Goal: Transaction & Acquisition: Subscribe to service/newsletter

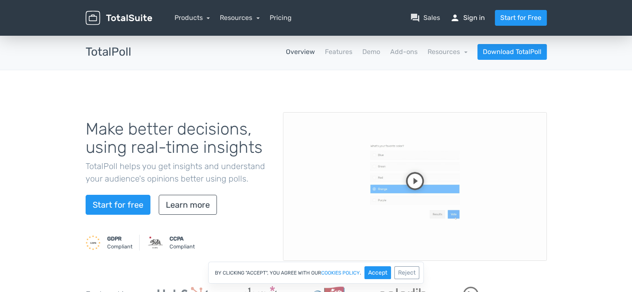
click at [469, 21] on link "person Sign in" at bounding box center [467, 18] width 35 height 10
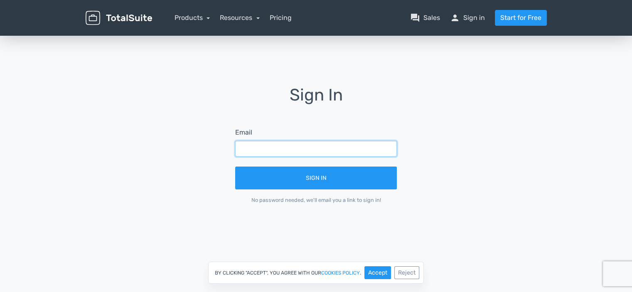
click at [306, 156] on input "text" at bounding box center [316, 149] width 162 height 16
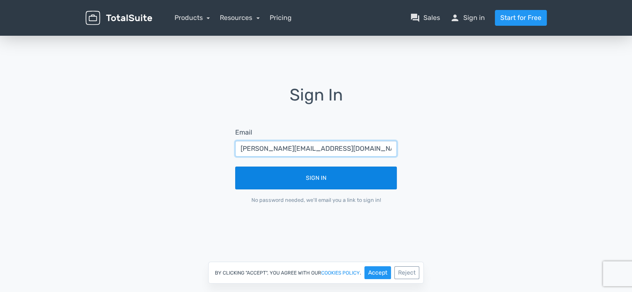
type input "arnaud@lebrief.ma"
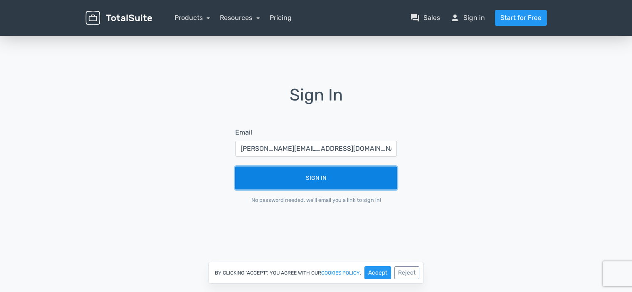
click at [314, 184] on button "Sign In" at bounding box center [316, 178] width 162 height 23
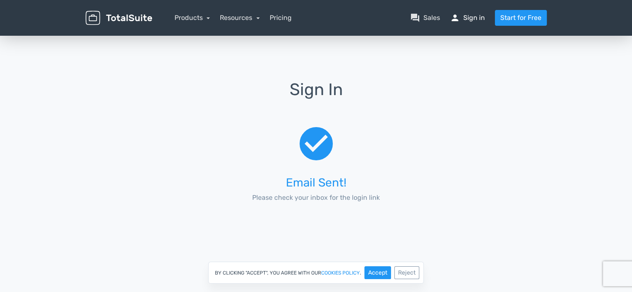
click at [467, 18] on link "person Sign in" at bounding box center [467, 18] width 35 height 10
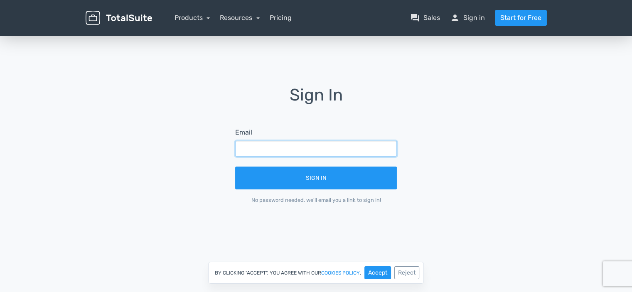
click at [336, 150] on input "text" at bounding box center [316, 149] width 162 height 16
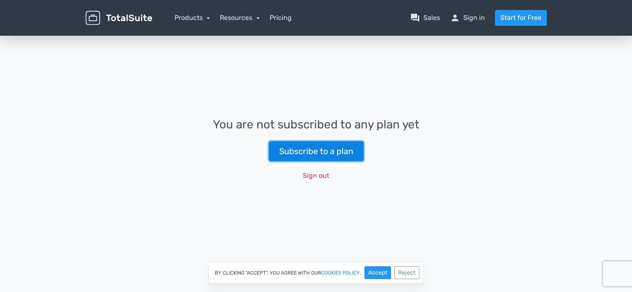
click at [308, 155] on link "Subscribe to a plan" at bounding box center [316, 151] width 95 height 20
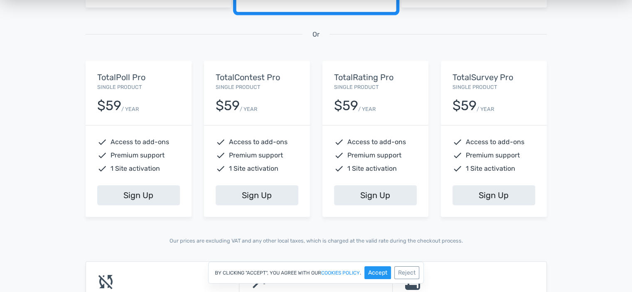
scroll to position [332, 0]
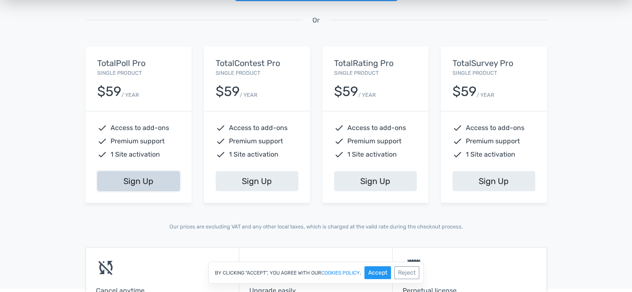
click at [130, 177] on link "Sign Up" at bounding box center [138, 181] width 83 height 20
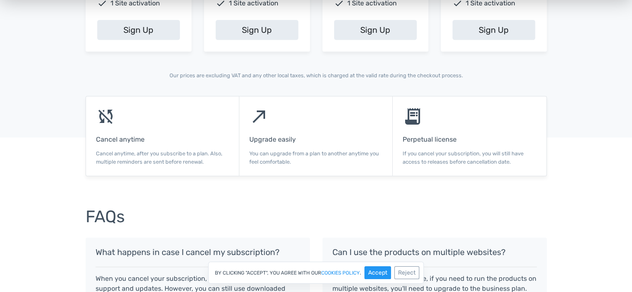
scroll to position [499, 0]
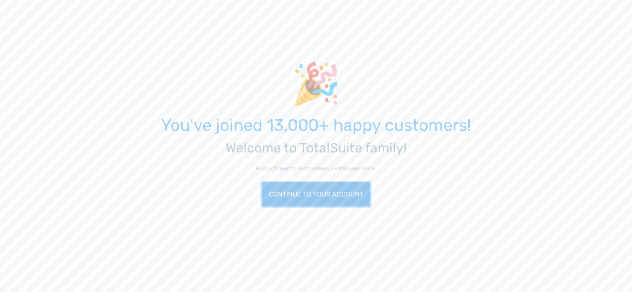
click at [296, 194] on link "Continue to your account" at bounding box center [316, 194] width 108 height 24
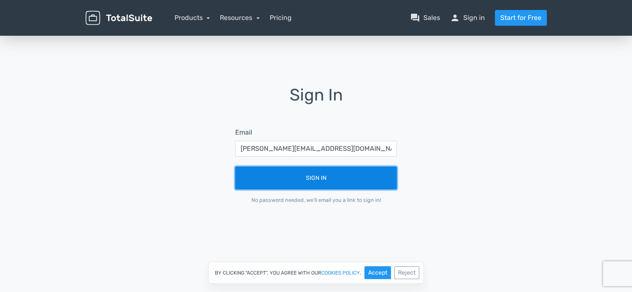
click at [322, 177] on button "Sign In" at bounding box center [316, 178] width 162 height 23
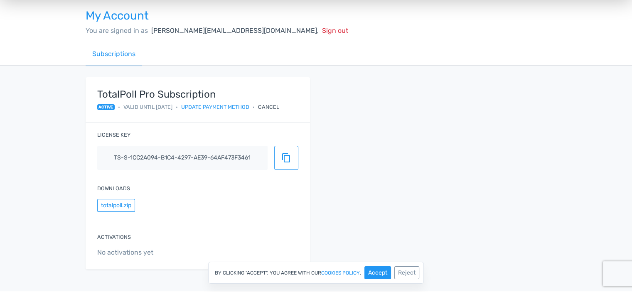
scroll to position [83, 0]
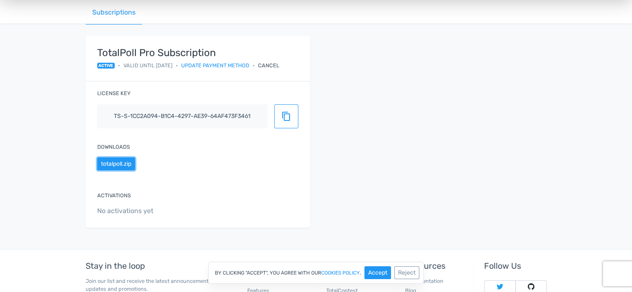
click at [120, 163] on button "totalpoll.zip" at bounding box center [116, 163] width 38 height 13
click at [285, 115] on span "content_copy" at bounding box center [286, 116] width 10 height 10
